Goal: Task Accomplishment & Management: Manage account settings

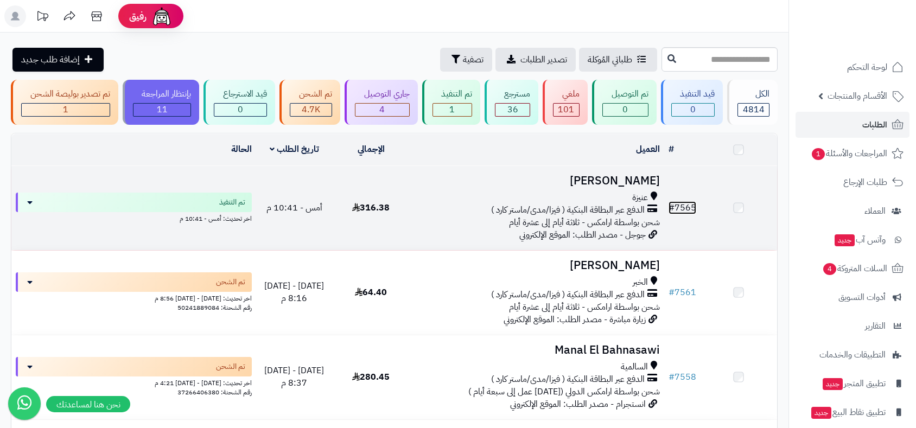
click at [688, 210] on link "# 7565" at bounding box center [683, 207] width 28 height 13
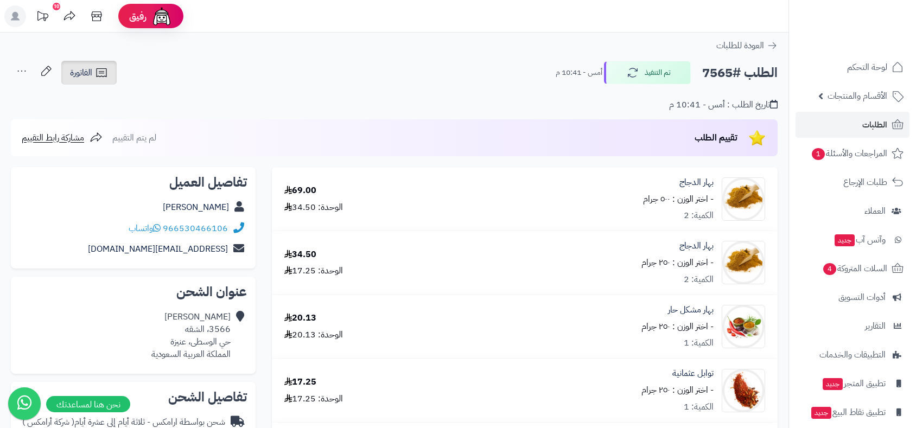
click at [86, 75] on span "الفاتورة" at bounding box center [81, 72] width 22 height 13
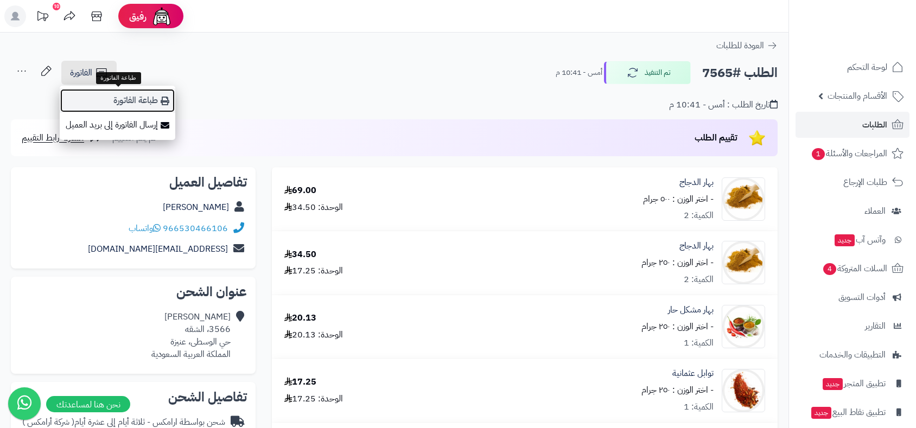
click at [139, 100] on link "طباعة الفاتورة" at bounding box center [118, 100] width 116 height 24
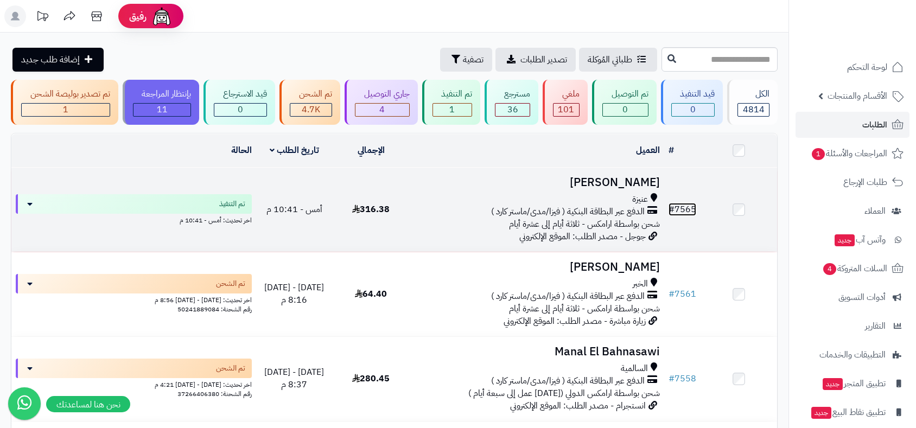
click at [685, 205] on link "# 7565" at bounding box center [683, 209] width 28 height 13
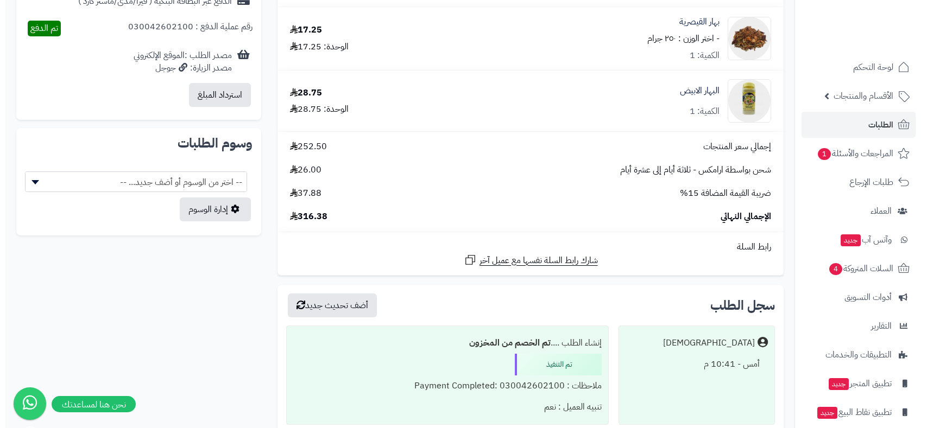
scroll to position [412, 0]
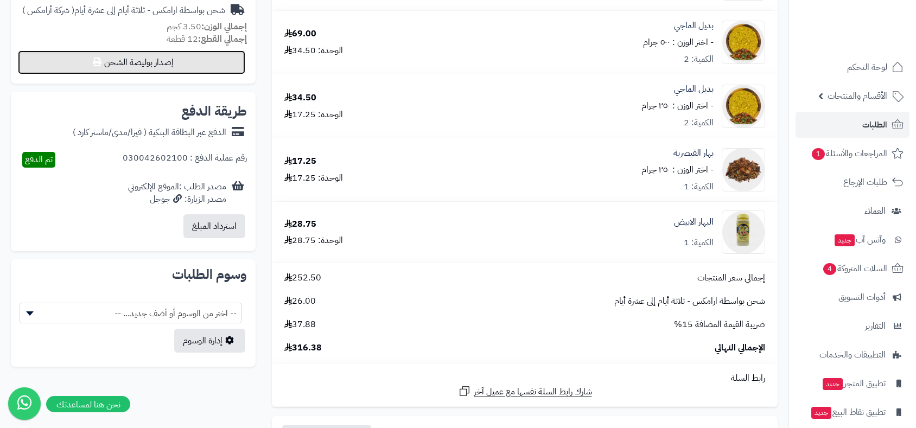
click at [167, 66] on button "إصدار بوليصة الشحن" at bounding box center [131, 62] width 227 height 24
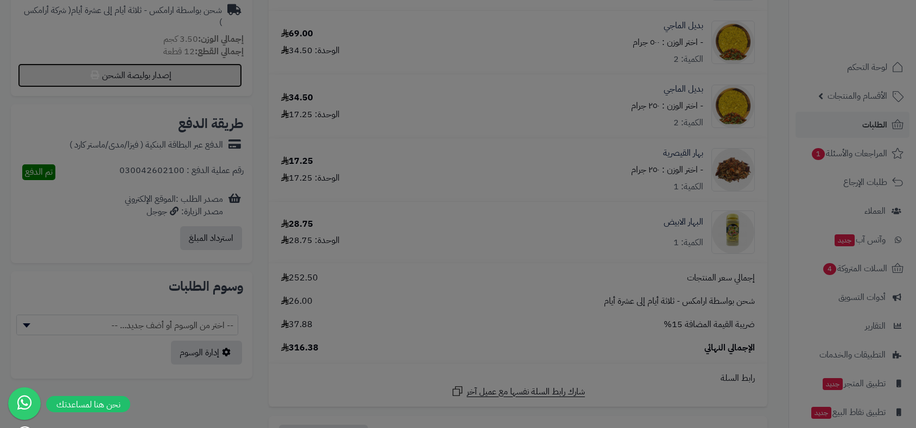
select select "******"
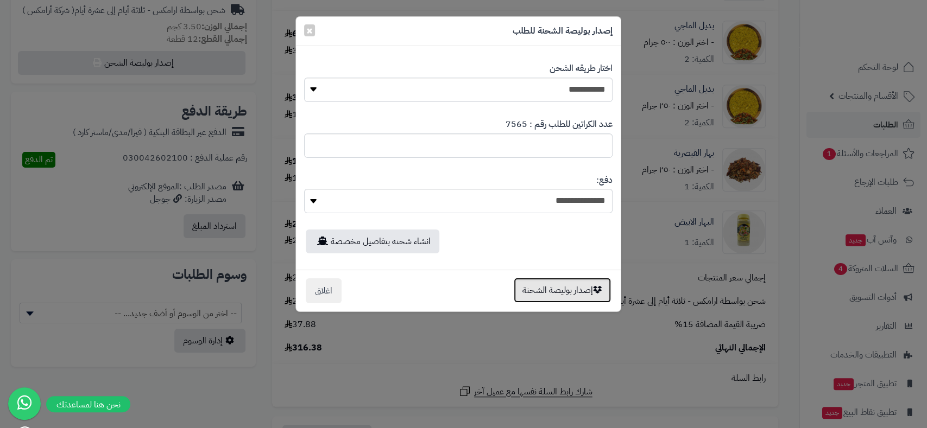
click at [563, 293] on button "إصدار بوليصة الشحنة" at bounding box center [562, 290] width 97 height 25
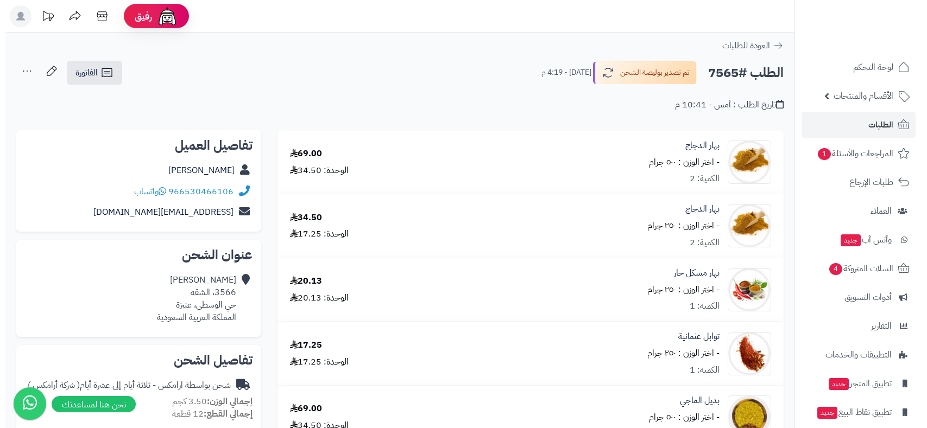
scroll to position [375, 0]
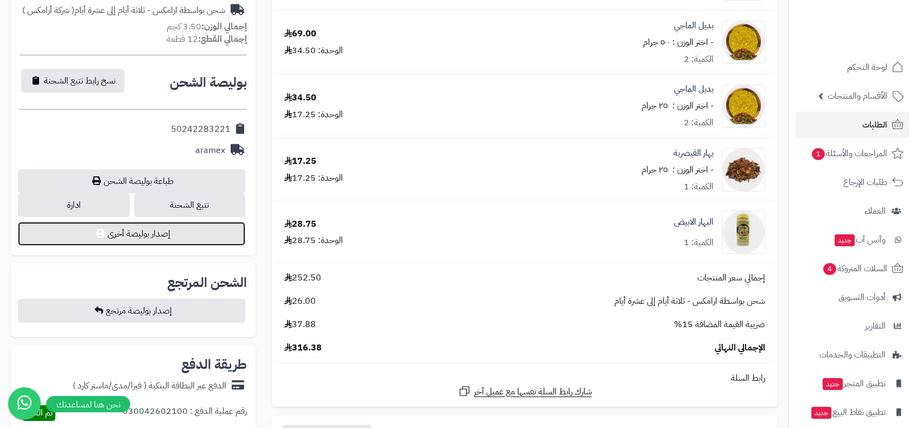
click at [182, 236] on button "إصدار بوليصة أخرى" at bounding box center [131, 234] width 227 height 24
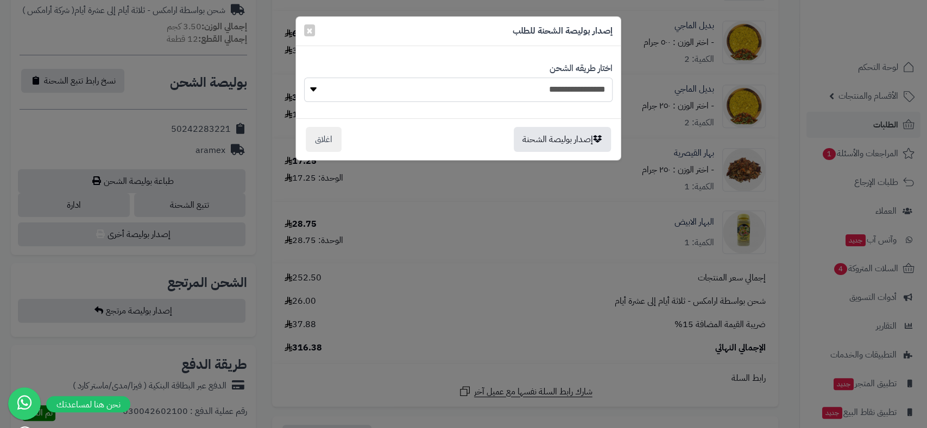
click at [516, 87] on select "**********" at bounding box center [458, 90] width 308 height 24
select select "******"
click at [304, 78] on select "**********" at bounding box center [458, 90] width 308 height 24
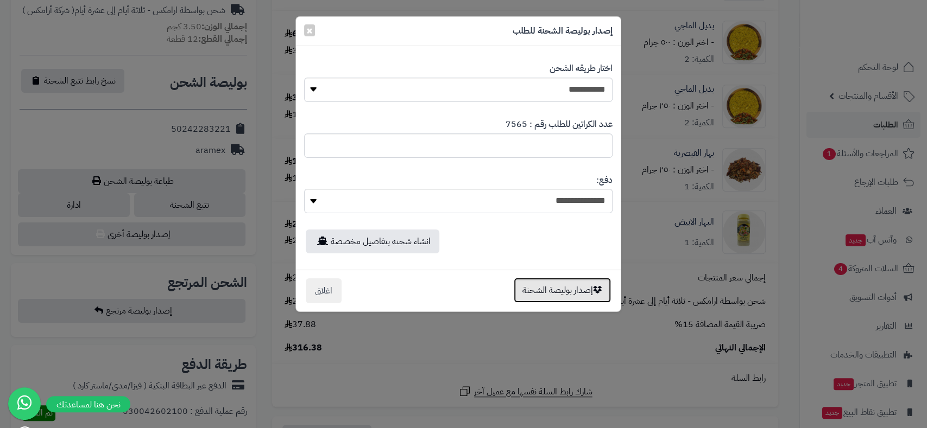
click at [565, 290] on button "إصدار بوليصة الشحنة" at bounding box center [562, 290] width 97 height 25
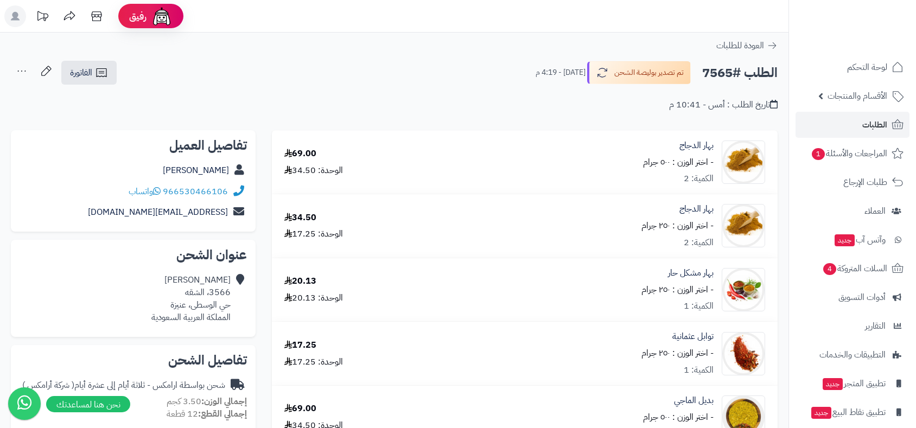
scroll to position [376, 0]
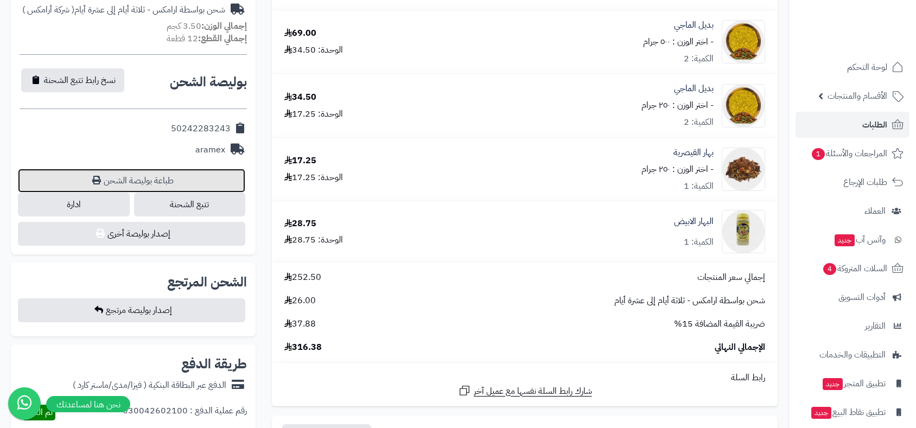
click at [164, 187] on link "طباعة بوليصة الشحن" at bounding box center [131, 181] width 227 height 24
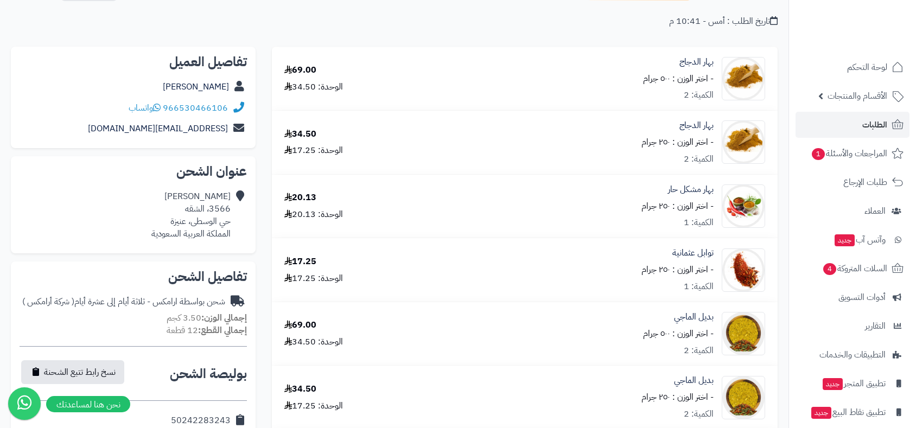
scroll to position [0, 0]
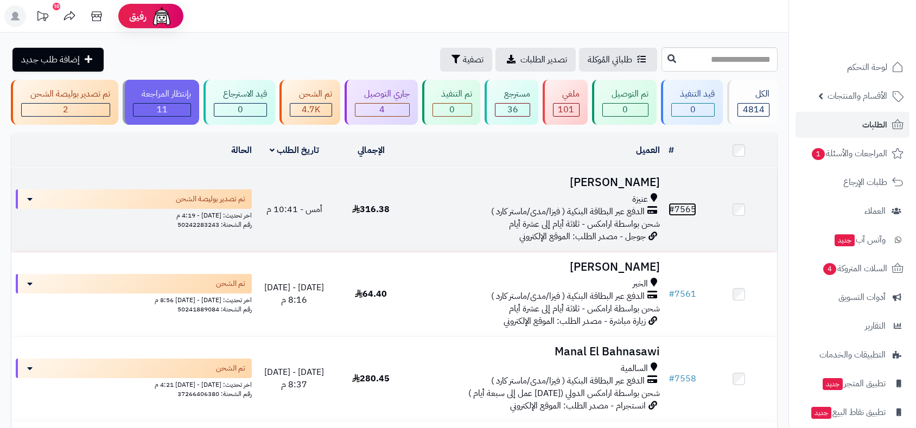
click at [688, 209] on link "# 7565" at bounding box center [683, 209] width 28 height 13
click at [679, 207] on link "# 7565" at bounding box center [683, 209] width 28 height 13
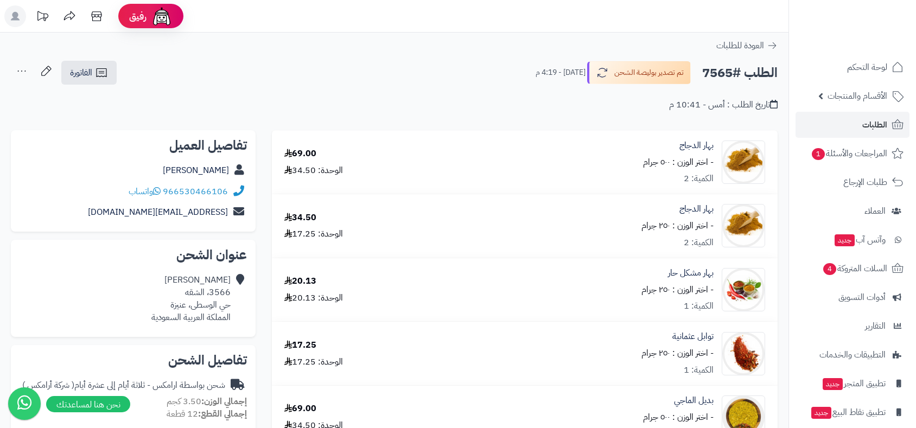
scroll to position [241, 0]
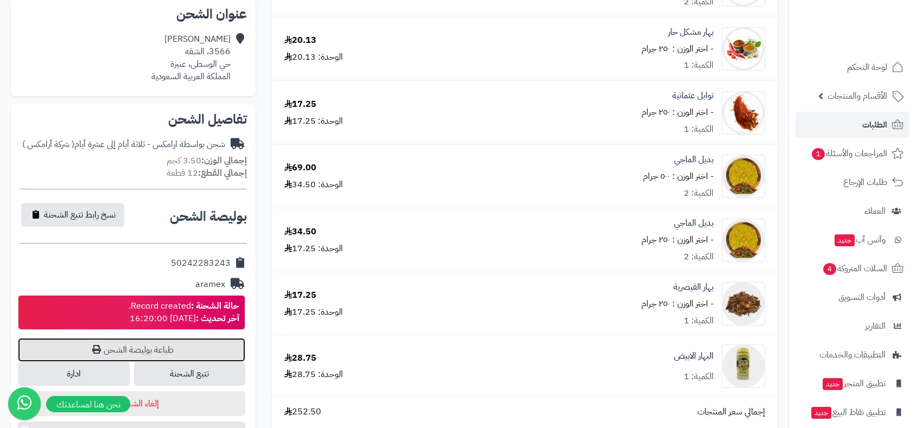
click at [160, 347] on link "طباعة بوليصة الشحن" at bounding box center [131, 350] width 227 height 24
